Goal: Information Seeking & Learning: Learn about a topic

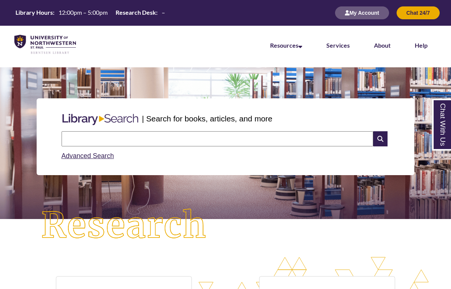
click at [140, 140] on input "text" at bounding box center [218, 138] width 312 height 15
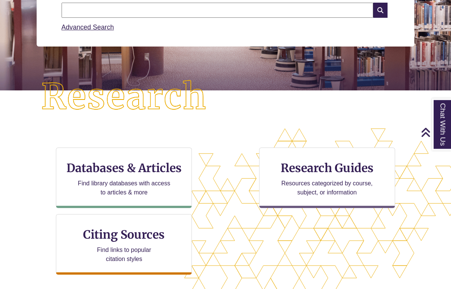
scroll to position [129, 0]
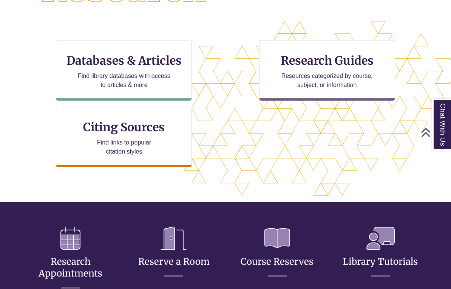
scroll to position [237, 0]
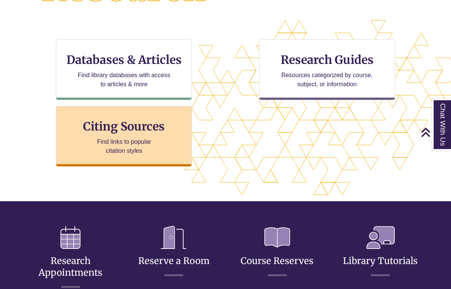
click at [165, 149] on div "Citing Sources Find links to popular citation styles" at bounding box center [124, 136] width 136 height 61
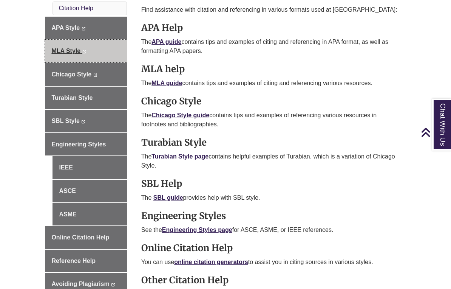
scroll to position [244, 0]
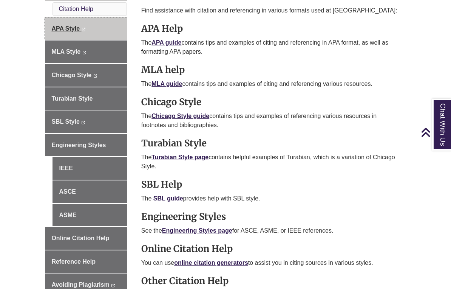
click at [63, 25] on span "APA Style" at bounding box center [65, 28] width 28 height 6
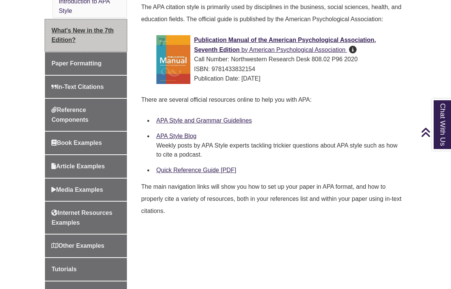
scroll to position [242, 0]
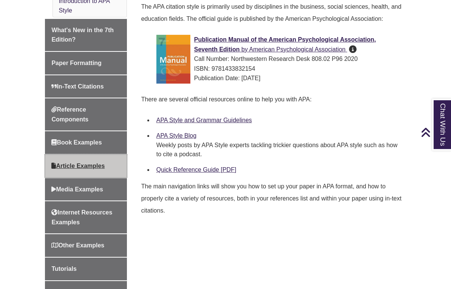
click at [81, 163] on span "Article Examples" at bounding box center [77, 166] width 53 height 6
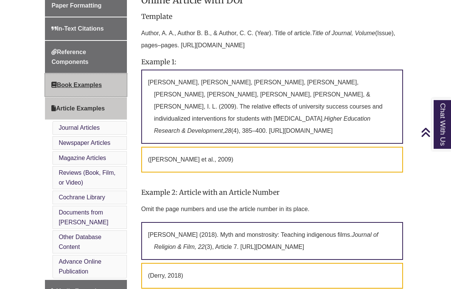
scroll to position [284, 0]
click at [72, 82] on span "Book Examples" at bounding box center [76, 85] width 50 height 6
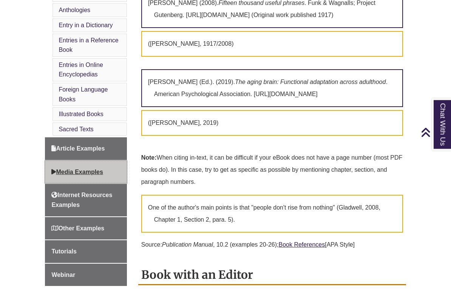
scroll to position [457, 0]
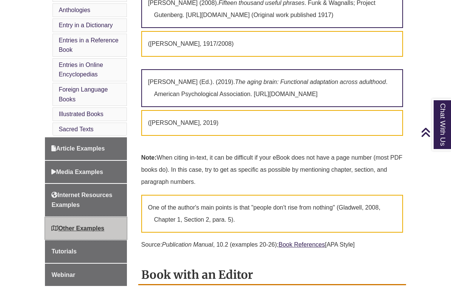
click at [84, 225] on span "Other Examples" at bounding box center [77, 228] width 53 height 6
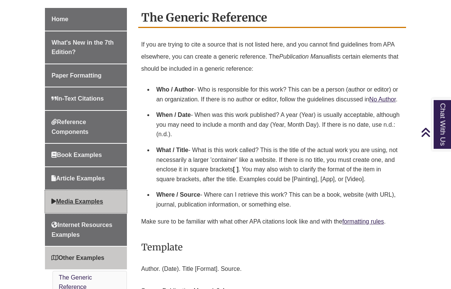
scroll to position [203, 0]
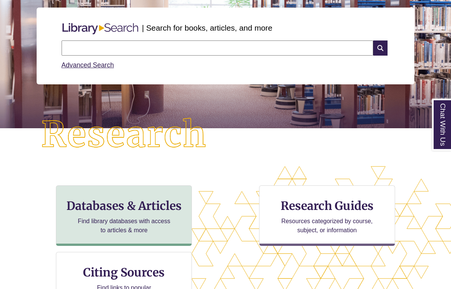
scroll to position [126, 0]
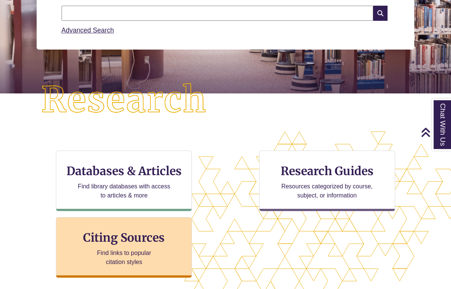
click at [137, 243] on h3 "Citing Sources" at bounding box center [124, 237] width 92 height 14
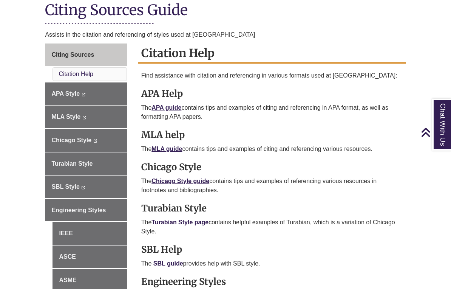
scroll to position [181, 0]
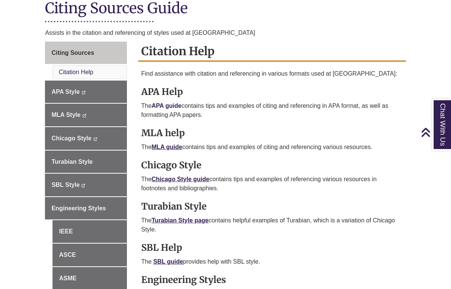
click at [164, 107] on link "APA guide" at bounding box center [167, 105] width 30 height 6
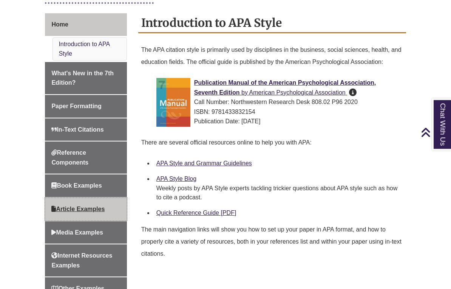
scroll to position [199, 0]
click at [86, 208] on span "Article Examples" at bounding box center [77, 209] width 53 height 6
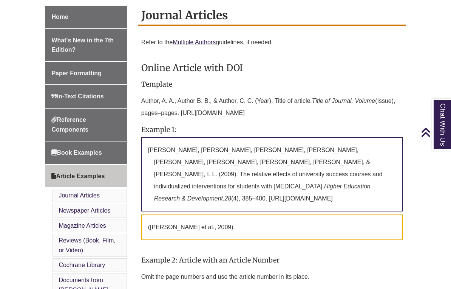
scroll to position [225, 0]
